Goal: Task Accomplishment & Management: Use online tool/utility

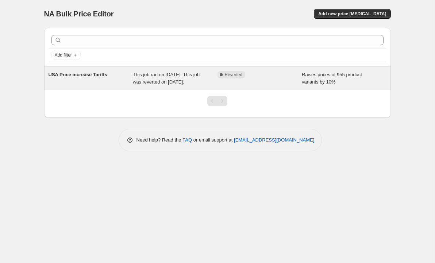
click at [220, 75] on icon at bounding box center [221, 74] width 3 height 3
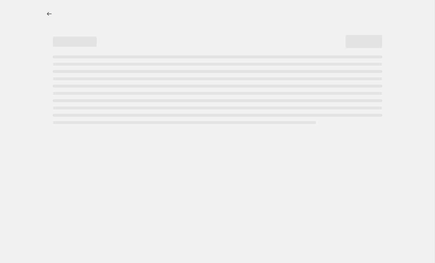
select select "percentage"
select select "remove"
